Goal: Task Accomplishment & Management: Use online tool/utility

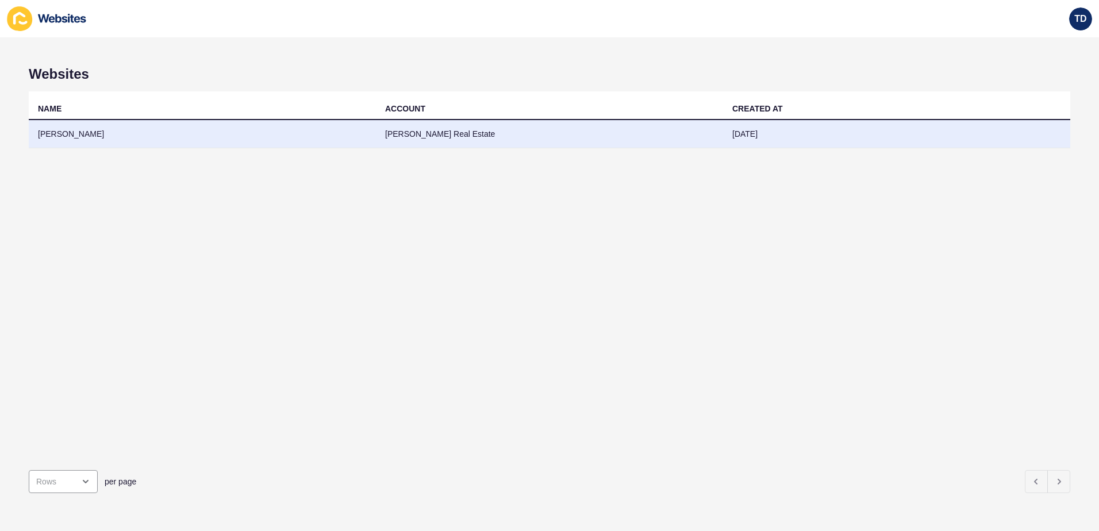
click at [99, 135] on td "[PERSON_NAME]" at bounding box center [202, 134] width 347 height 28
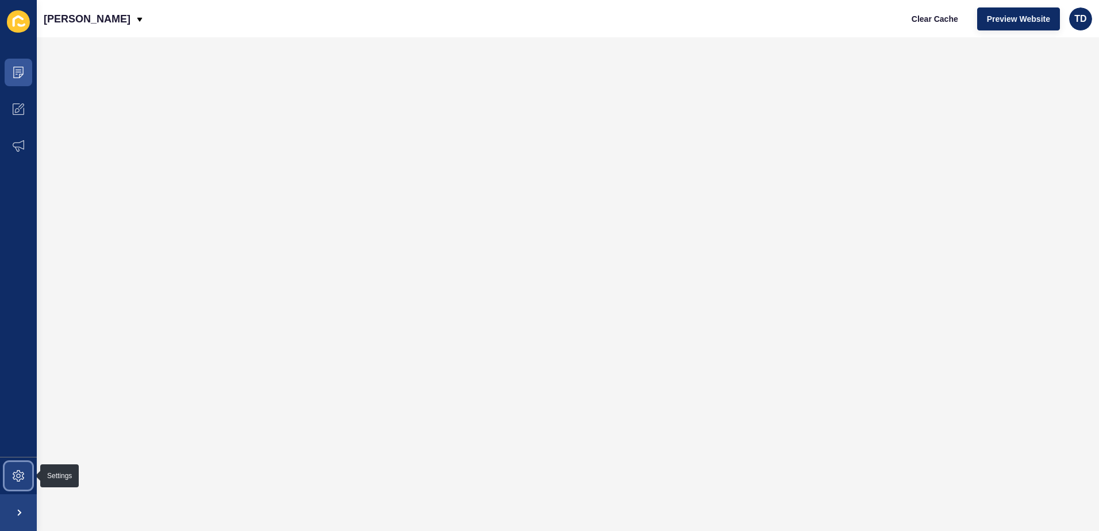
click at [14, 484] on span at bounding box center [18, 475] width 37 height 37
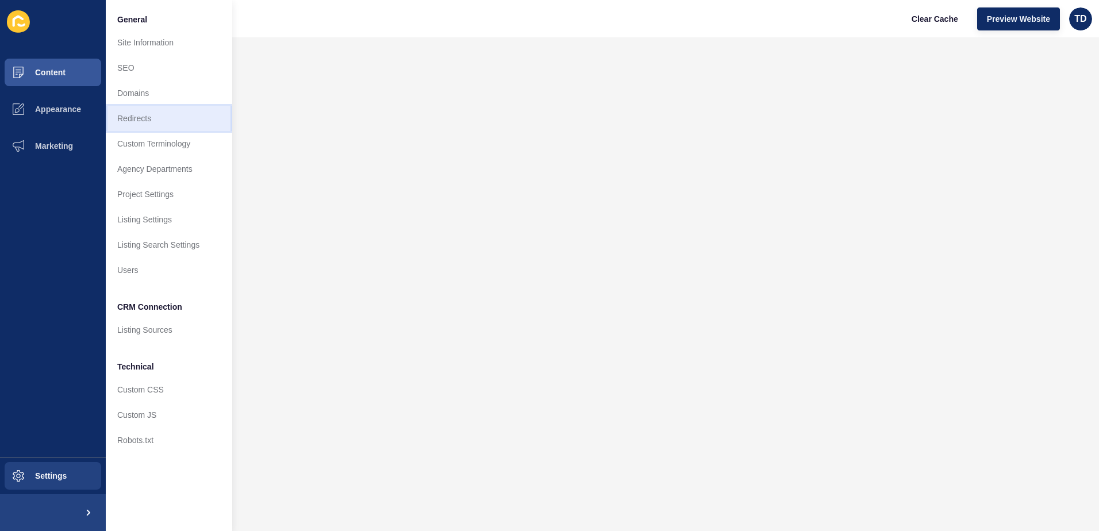
click at [182, 125] on link "Redirects" at bounding box center [169, 118] width 126 height 25
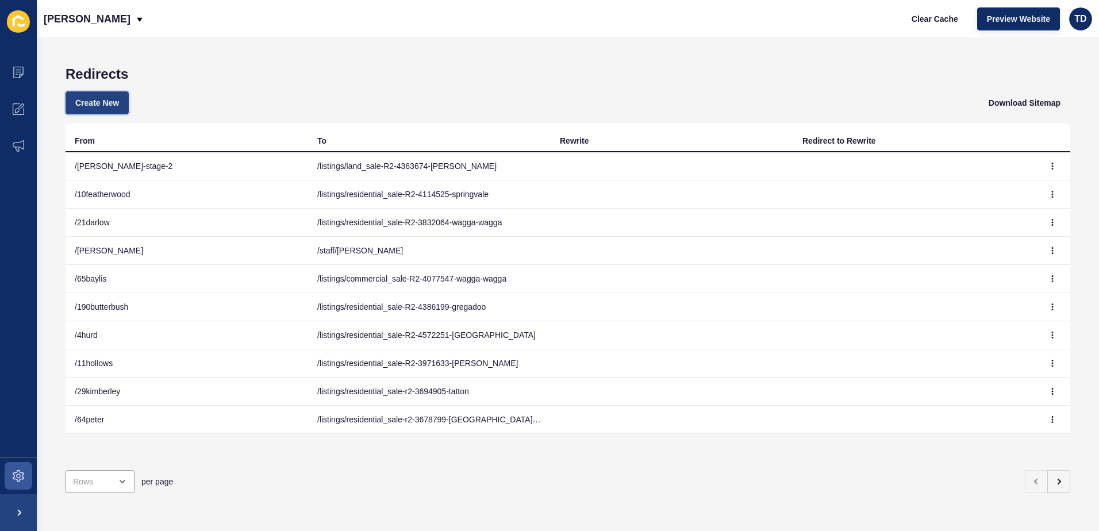
click at [107, 94] on button "Create New" at bounding box center [97, 102] width 63 height 23
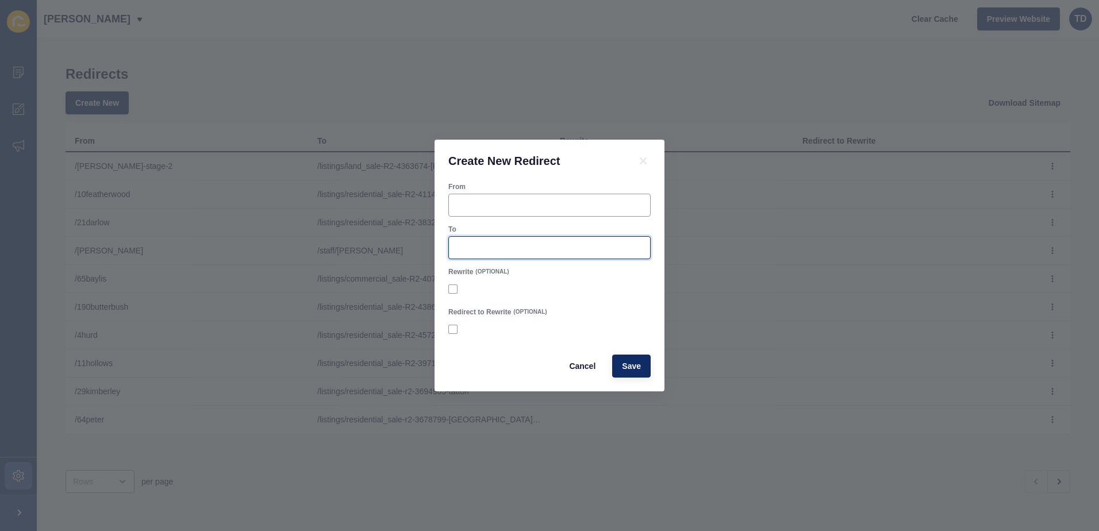
click at [517, 246] on input "To" at bounding box center [549, 247] width 187 height 11
paste input "/listings/residential_sale-R2-4674828-[PERSON_NAME]"
type input "/listings/residential_sale-R2-4674828-[PERSON_NAME]"
click at [506, 196] on div at bounding box center [549, 205] width 202 height 23
type input "/23avocet"
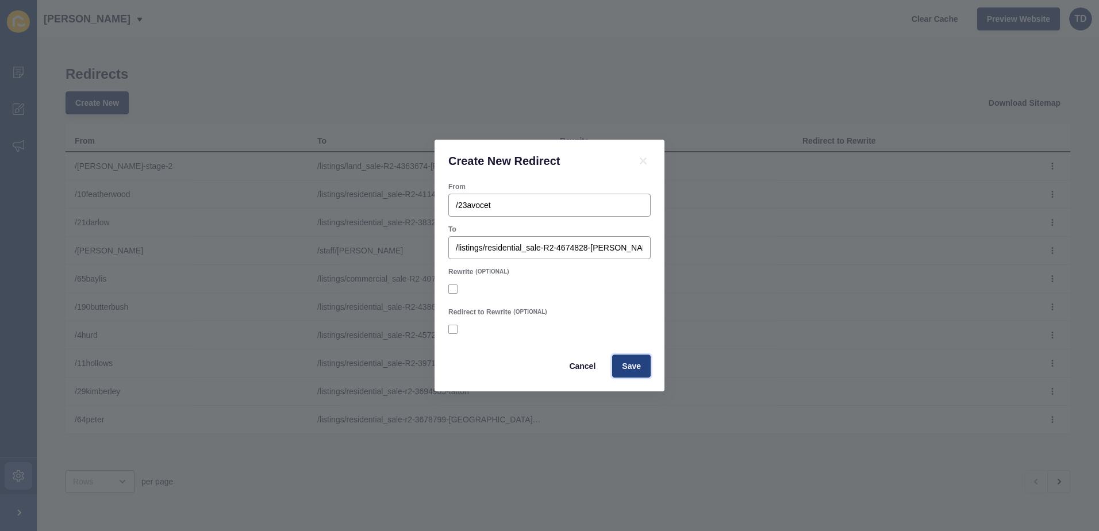
click at [637, 368] on span "Save" at bounding box center [631, 365] width 19 height 11
